Goal: Information Seeking & Learning: Find specific fact

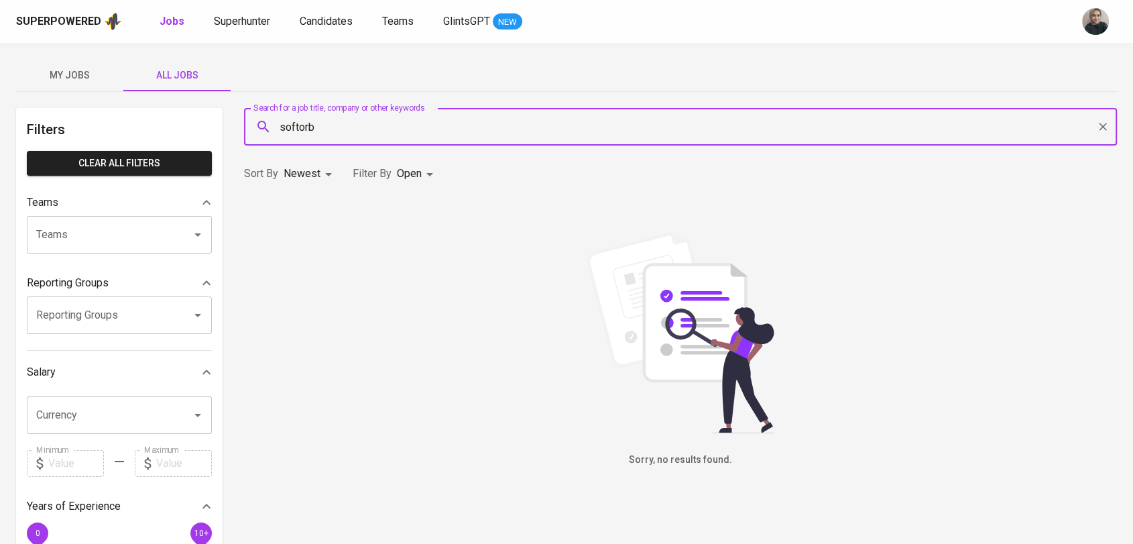
drag, startPoint x: 322, startPoint y: 125, endPoint x: 232, endPoint y: 129, distance: 89.9
click at [232, 129] on div "Filters Clear All filters Teams Teams Teams Reporting Groups Reporting Groups R…" at bounding box center [566, 486] width 1101 height 756
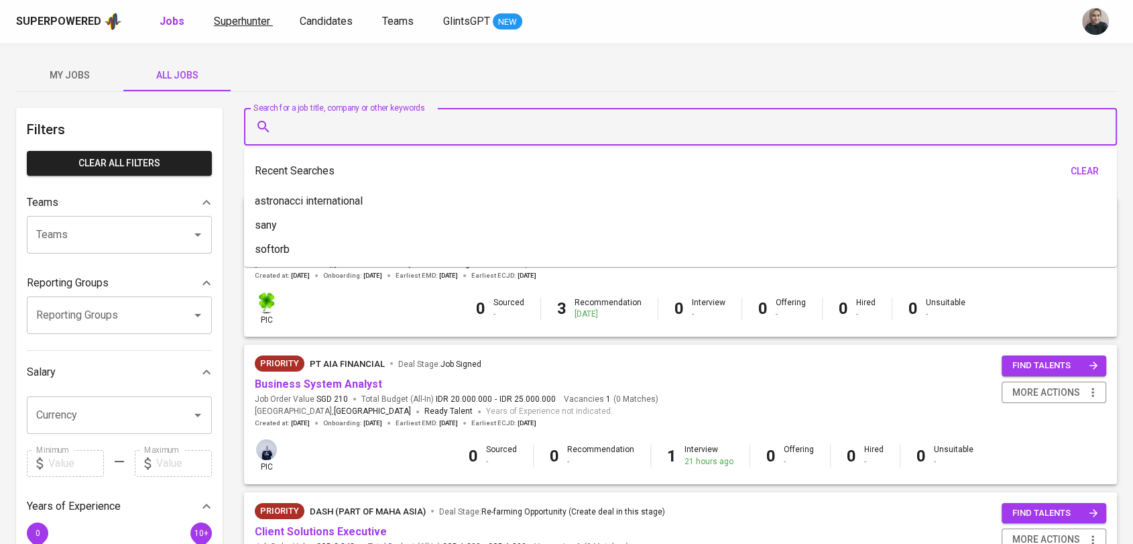
click at [255, 21] on span "Superhunter" at bounding box center [242, 21] width 56 height 13
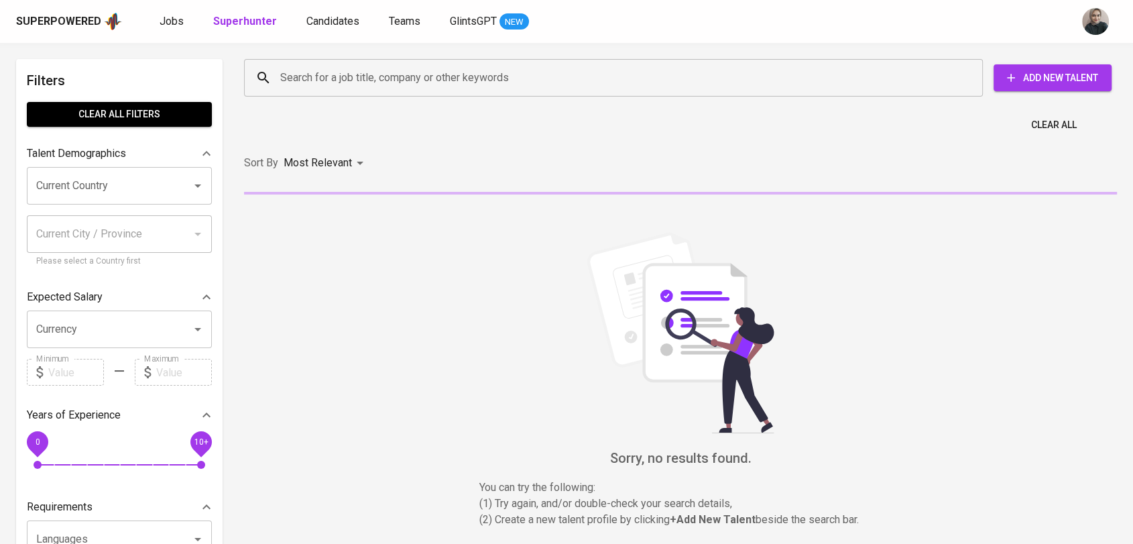
click at [386, 78] on input "Search for a job title, company or other keywords" at bounding box center [617, 77] width 680 height 25
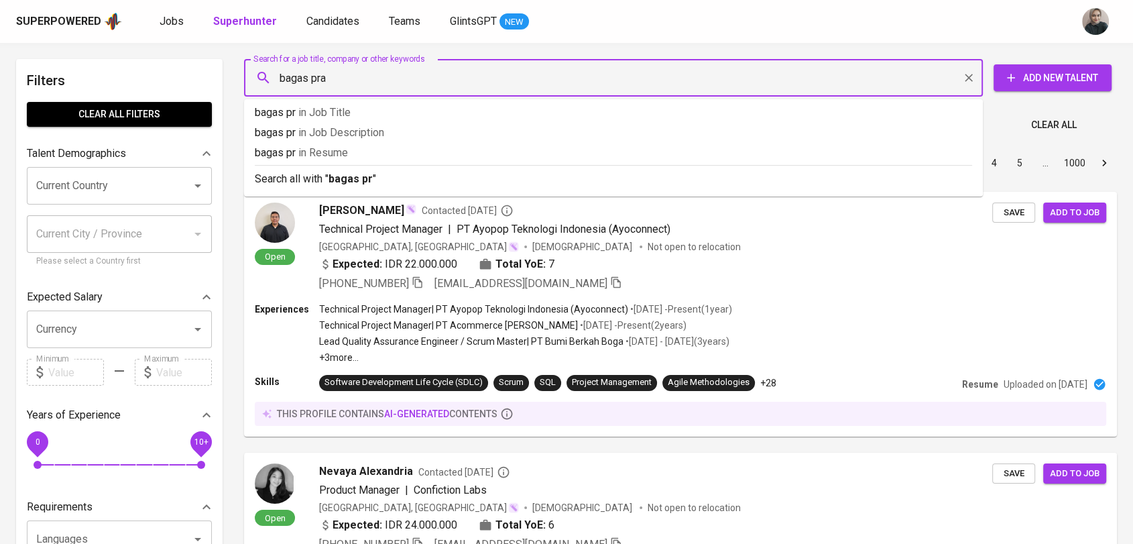
type input "bagas pram"
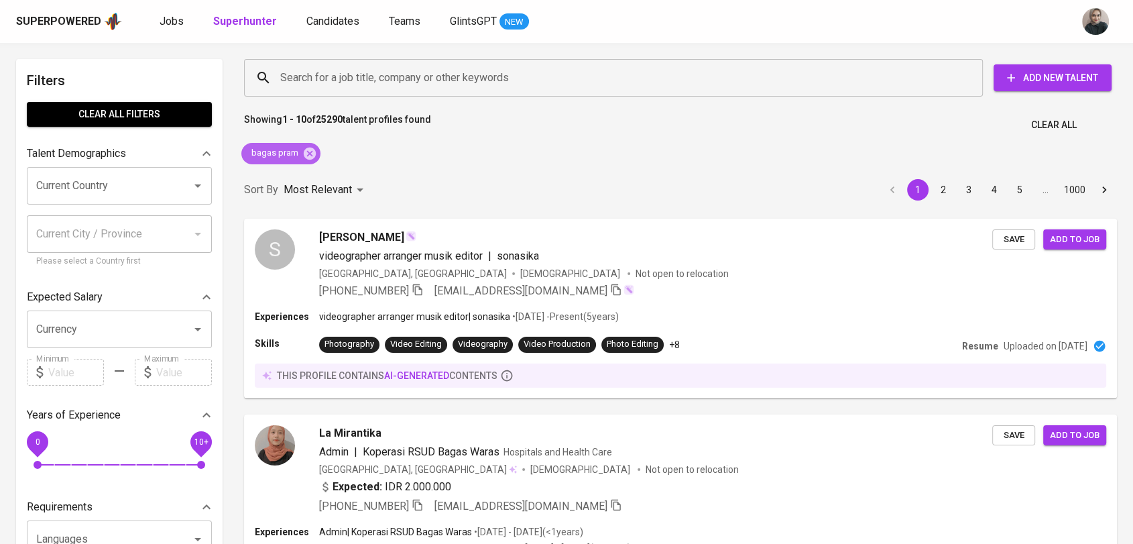
click at [273, 148] on span "bagas pram" at bounding box center [273, 153] width 65 height 13
copy div "bagas pram"
click at [302, 151] on icon at bounding box center [309, 153] width 15 height 15
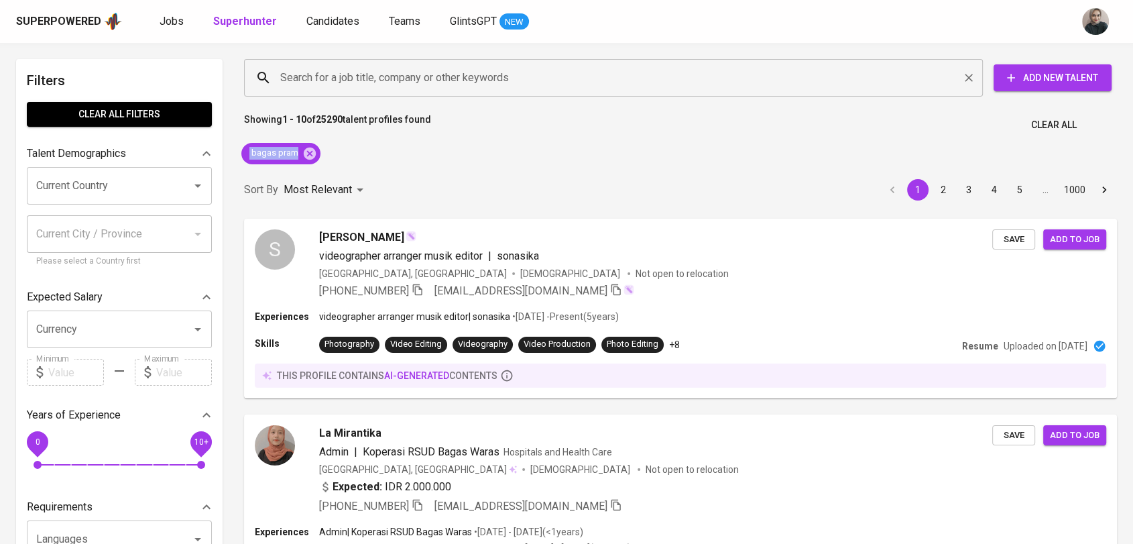
click at [288, 80] on input "Search for a job title, company or other keywords" at bounding box center [617, 77] width 680 height 25
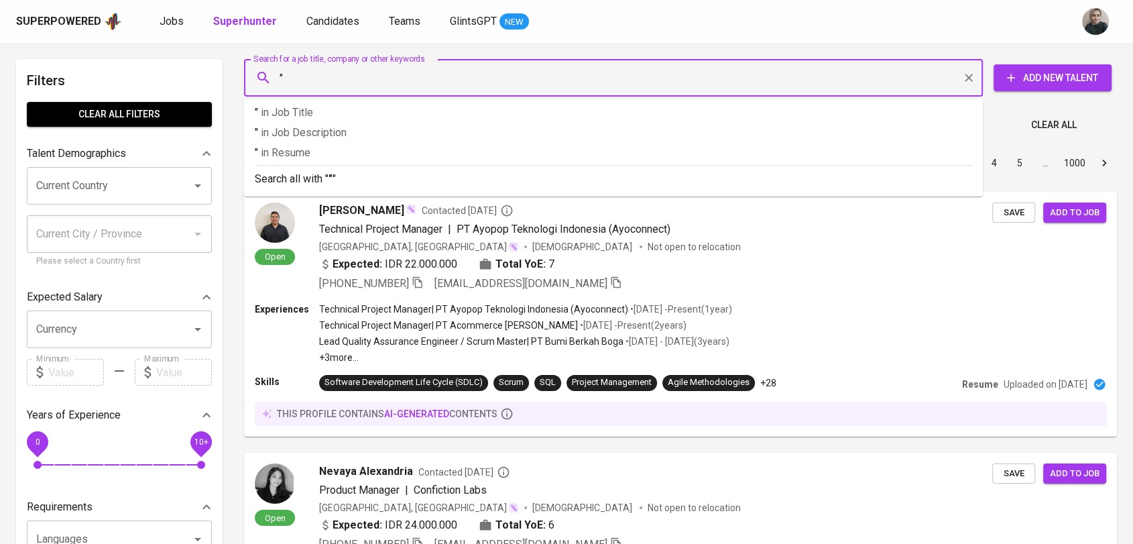
paste input "bagas pram"
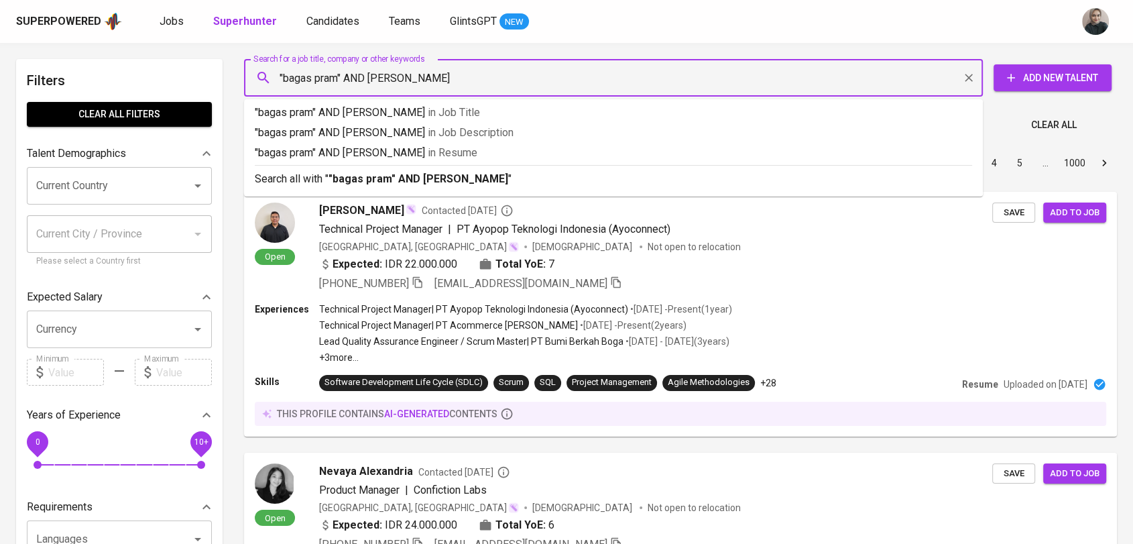
type input ""bagas pram" AND [PERSON_NAME]"
